Goal: Transaction & Acquisition: Subscribe to service/newsletter

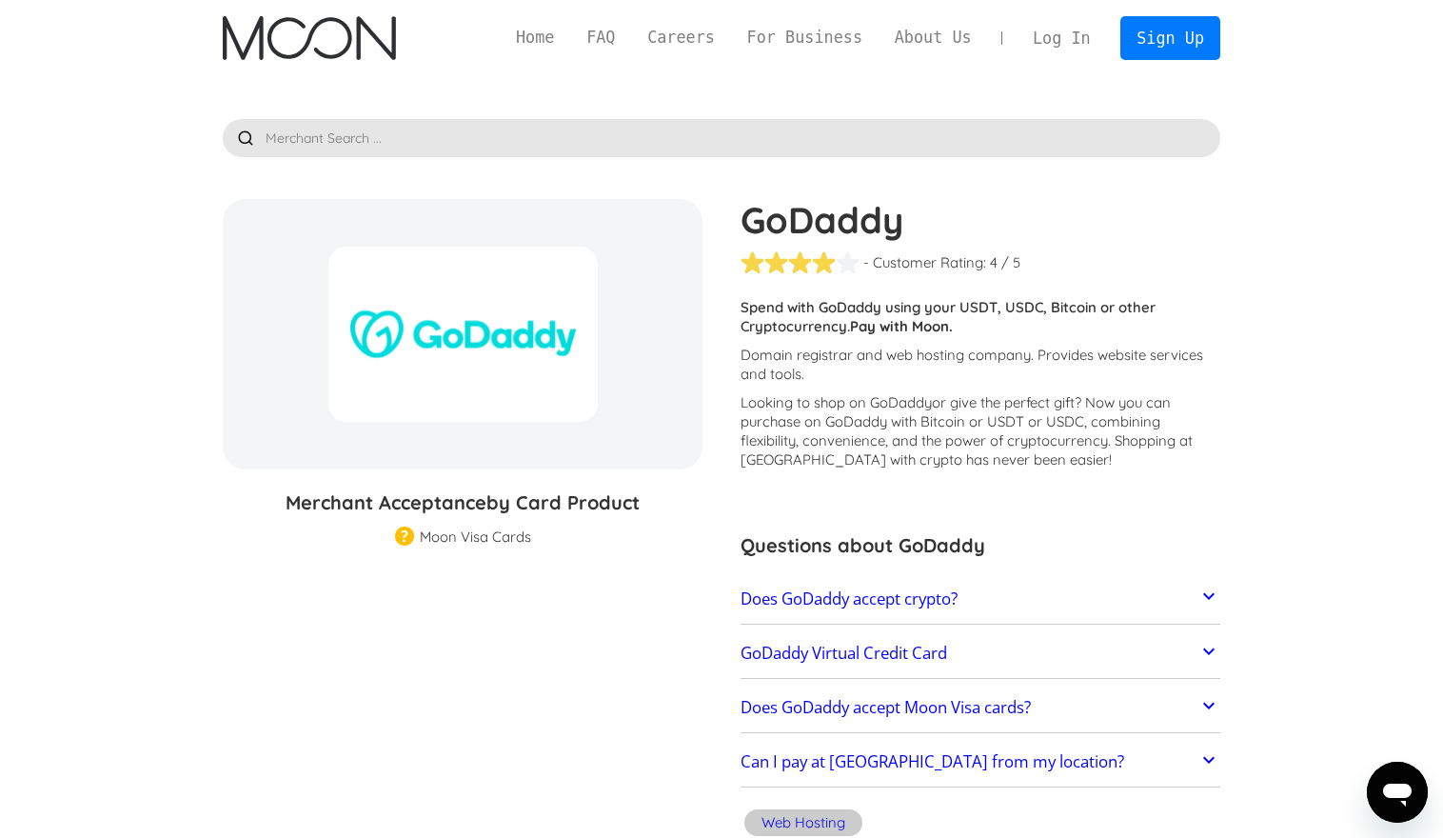
click at [337, 43] on img "home" at bounding box center [309, 38] width 172 height 44
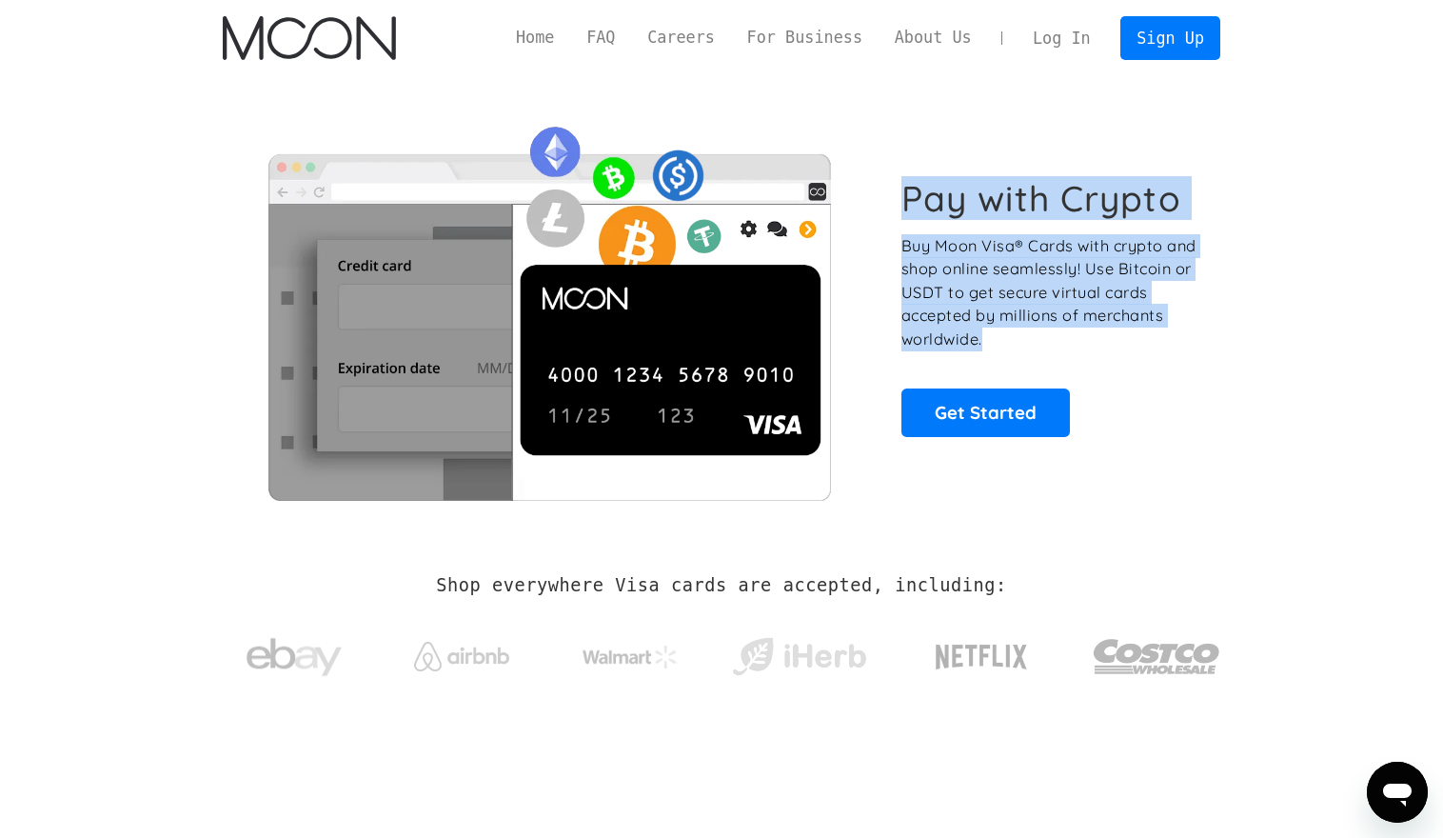
drag, startPoint x: 906, startPoint y: 199, endPoint x: 1093, endPoint y: 346, distance: 237.9
click at [1093, 346] on div "Pay with Crypto Buy Moon Visa® Cards with crypto and shop online seamlessly! Us…" at bounding box center [1050, 306] width 298 height 259
click at [1093, 346] on p "Buy Moon Visa® Cards with crypto and shop online seamlessly! Use Bitcoin or USD…" at bounding box center [1050, 292] width 298 height 117
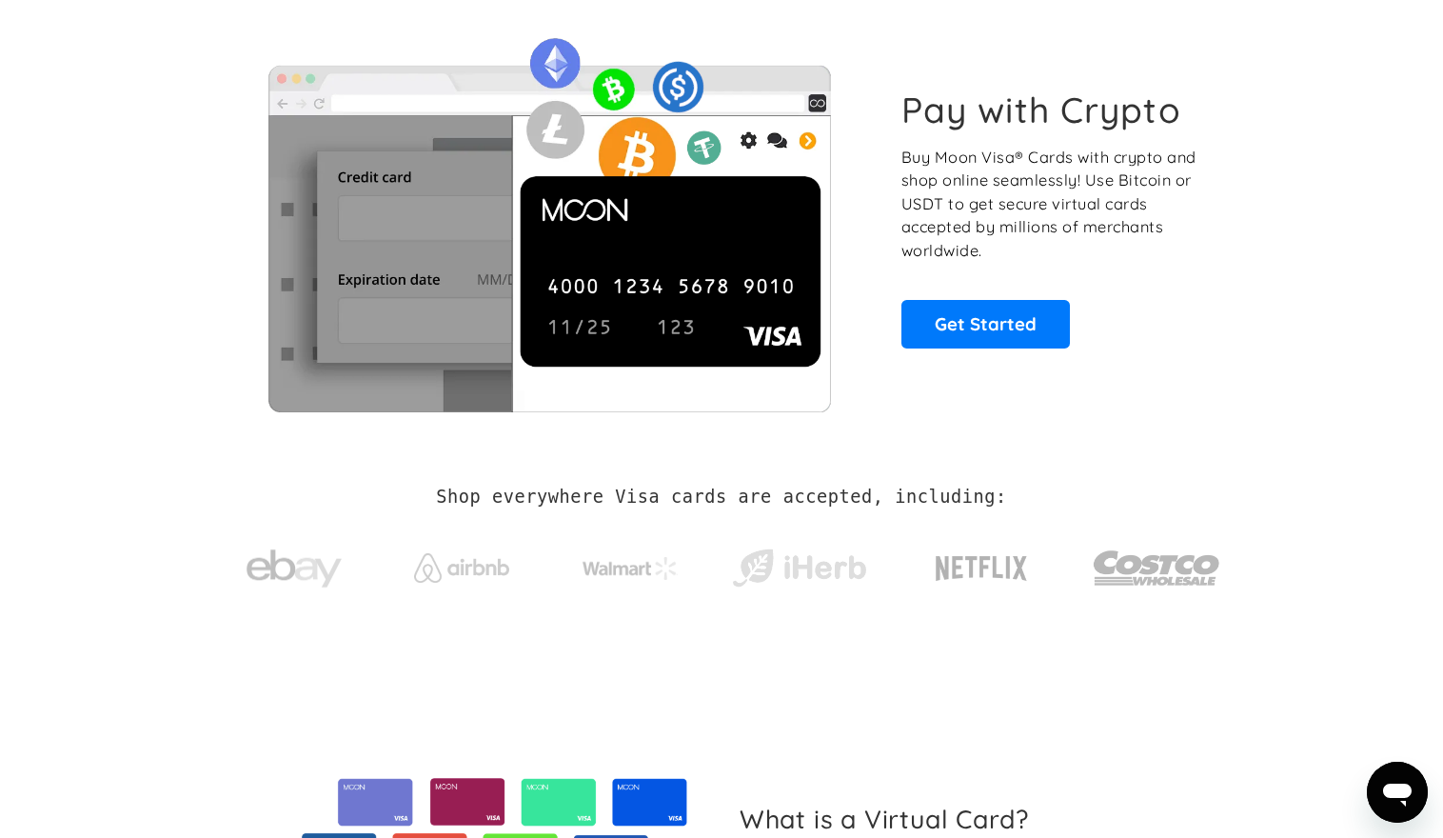
scroll to position [261, 0]
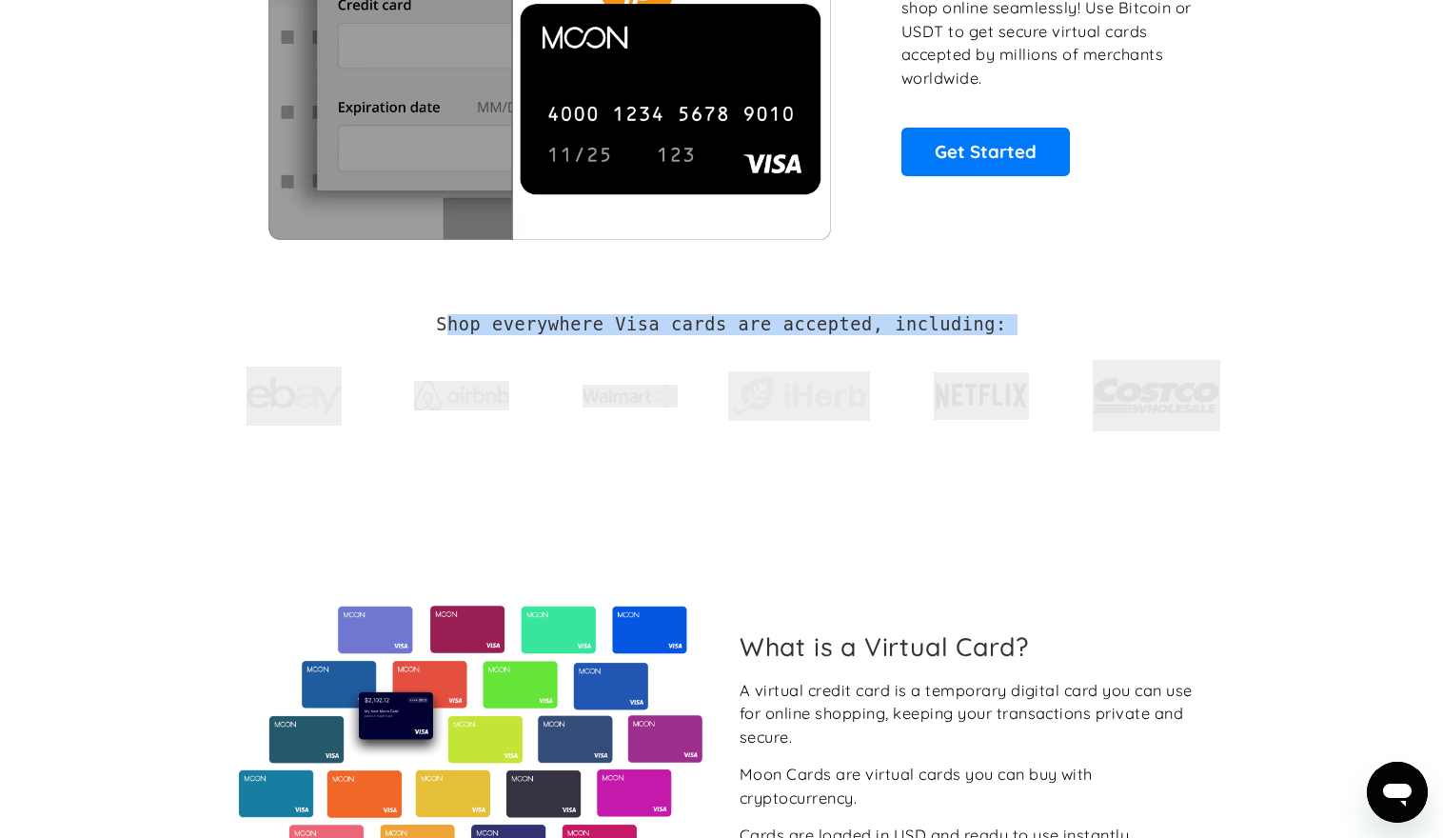
drag, startPoint x: 444, startPoint y: 329, endPoint x: 1090, endPoint y: 327, distance: 646.3
click at [1090, 327] on div "Shop everywhere Visa cards are accepted, including:" at bounding box center [722, 378] width 998 height 128
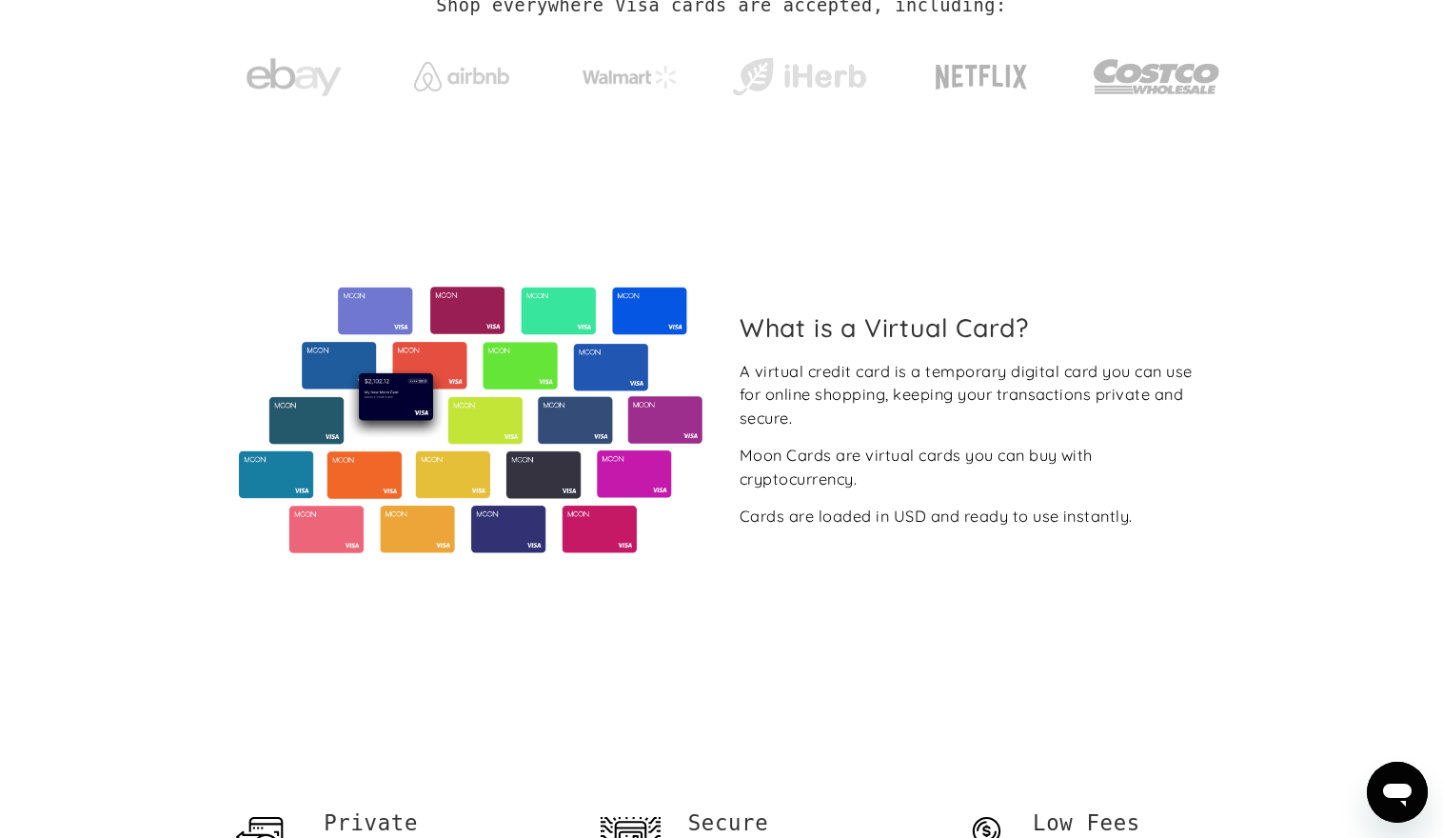
scroll to position [0, 0]
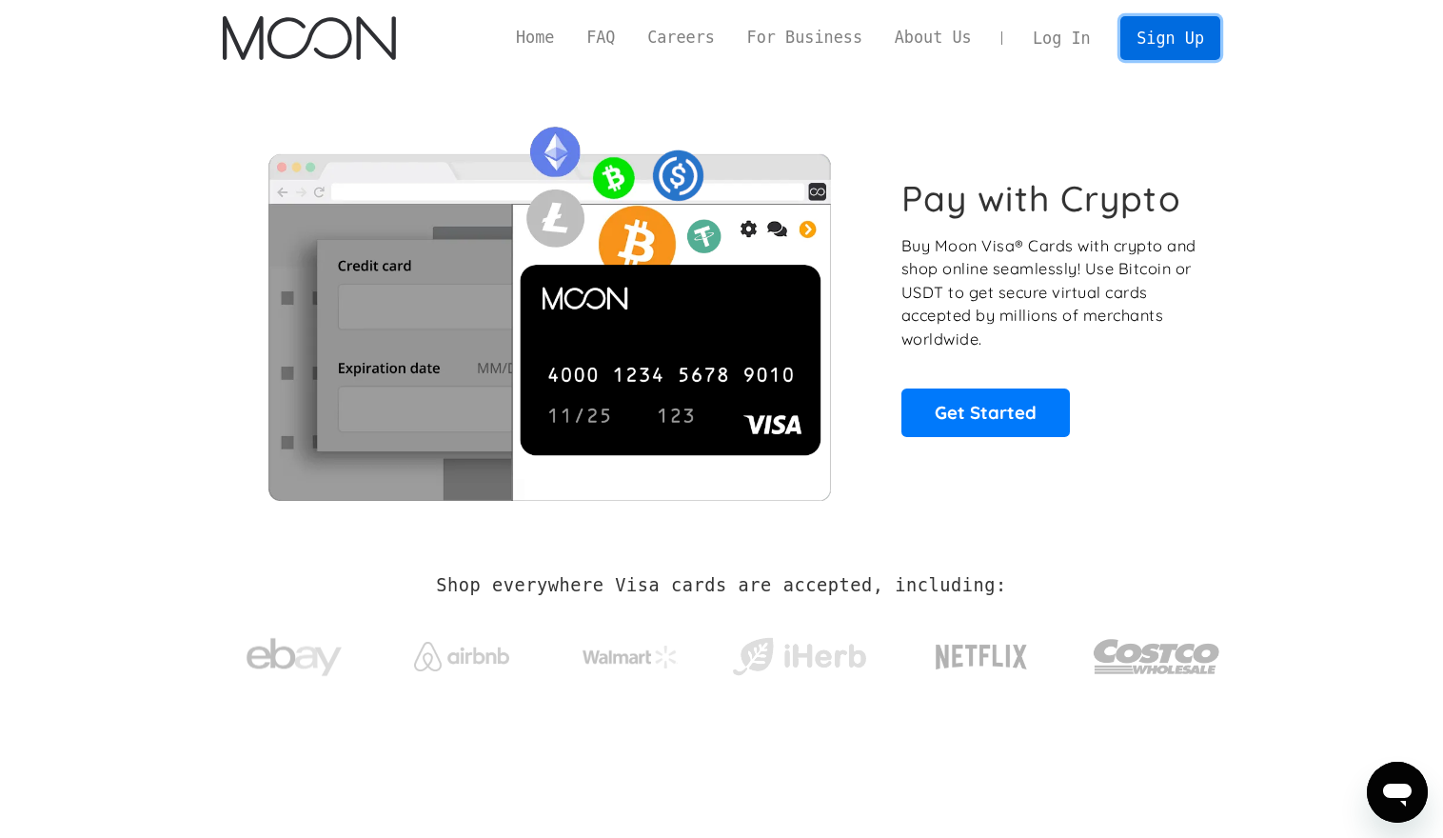
click at [1169, 41] on link "Sign Up" at bounding box center [1169, 37] width 99 height 43
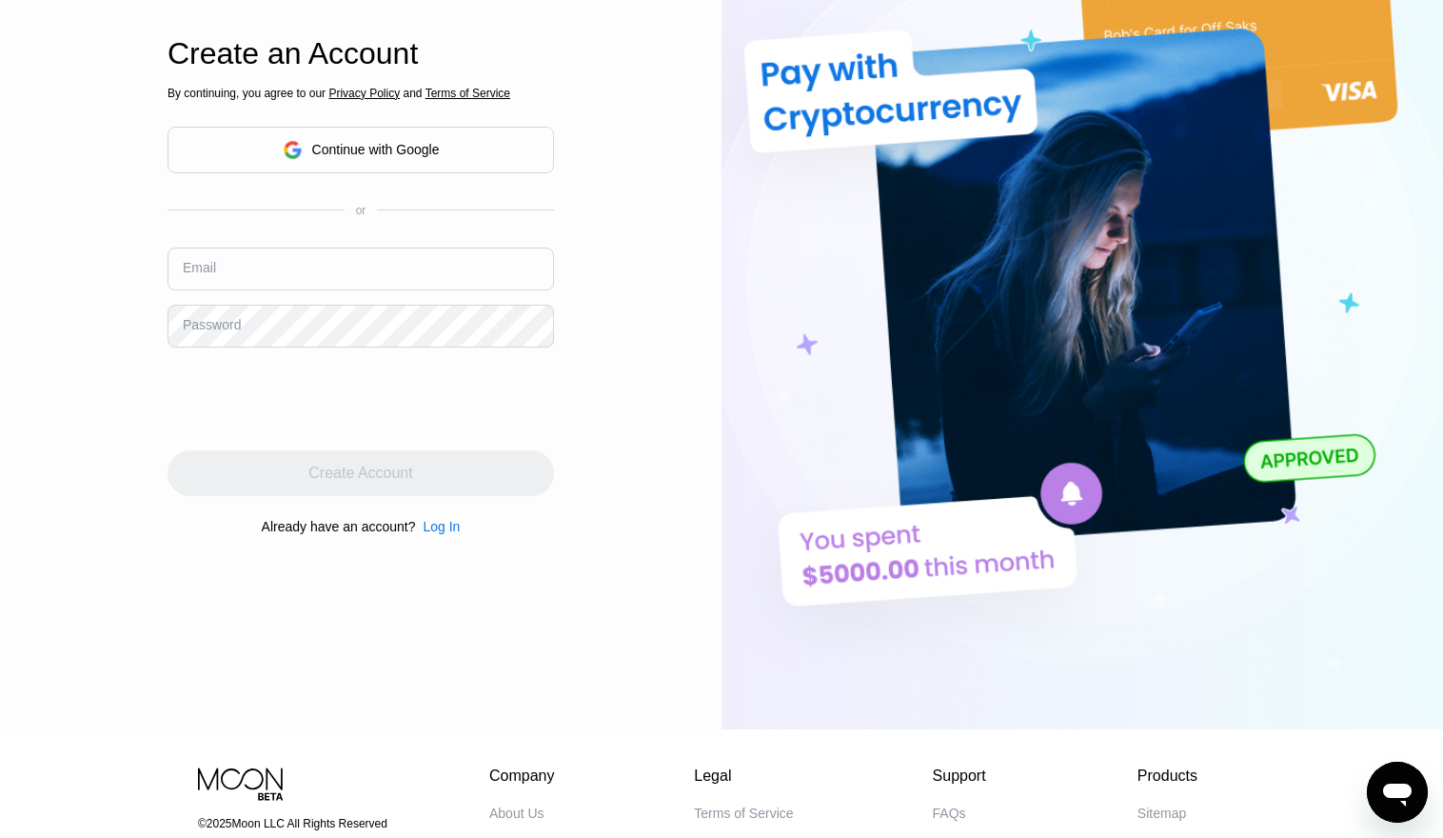
scroll to position [200, 0]
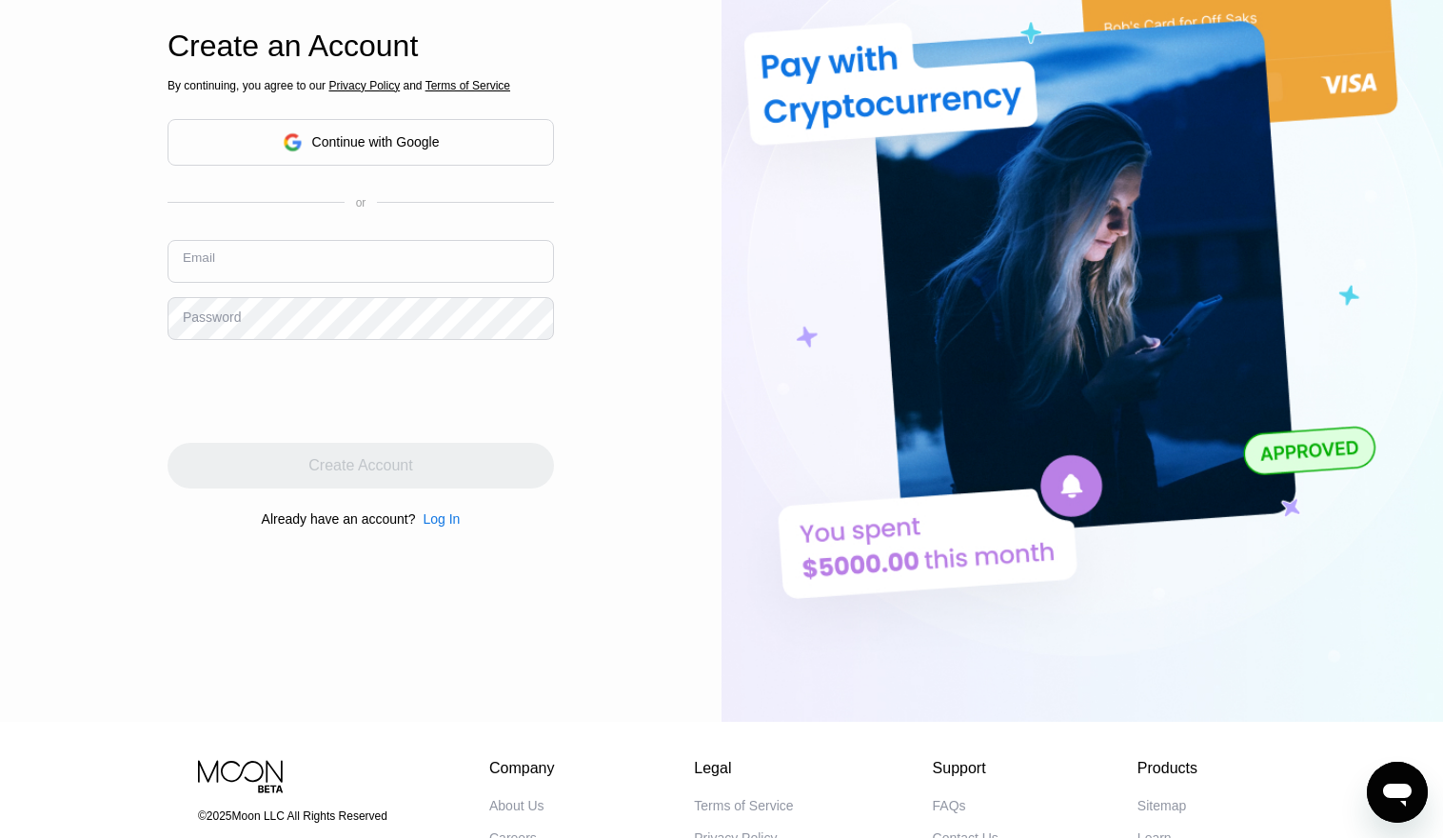
click at [355, 253] on input "text" at bounding box center [361, 261] width 386 height 43
paste input "posiya7193@mardiek.com"
type input "posiya7193@mardiek.com"
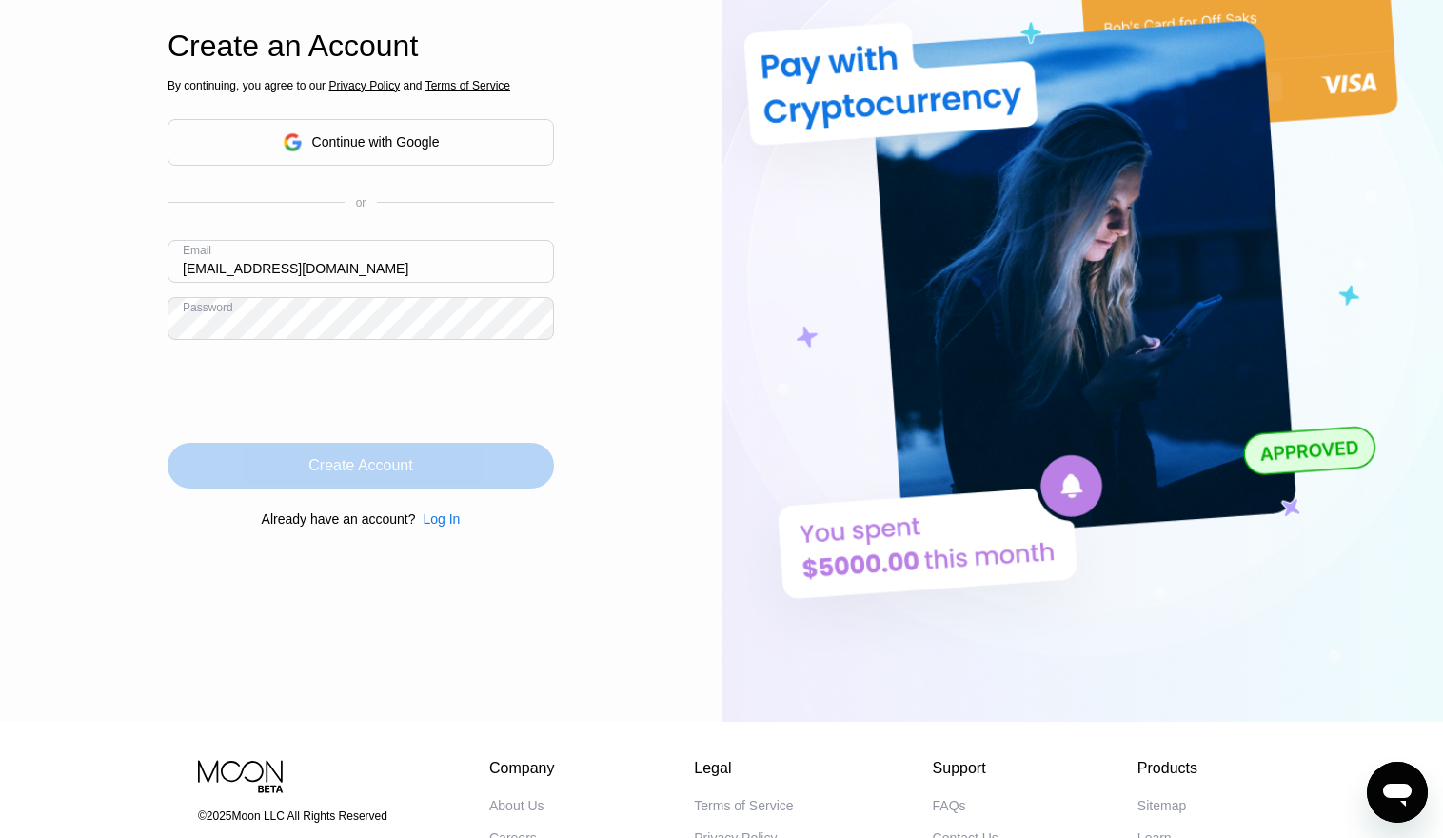
click at [363, 467] on div "Create Account" at bounding box center [360, 465] width 104 height 19
